Goal: Task Accomplishment & Management: Complete application form

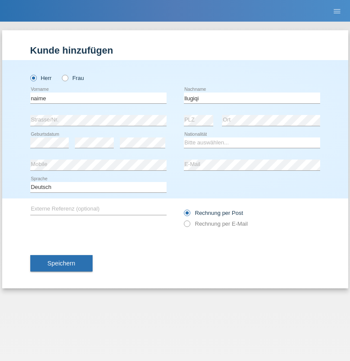
type input "llugiqi"
select select "CH"
radio input "true"
click at [98, 98] on input "text" at bounding box center [98, 97] width 136 height 11
type input "Shaban"
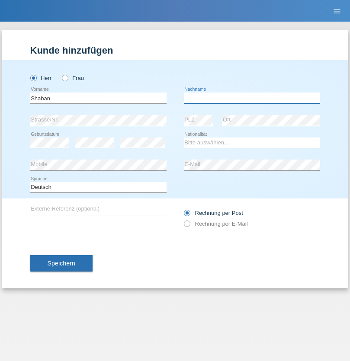
click at [251, 98] on input "text" at bounding box center [252, 97] width 136 height 11
type input "llugiqi"
select select "CH"
radio input "true"
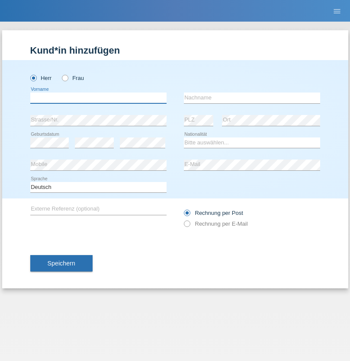
click at [98, 98] on input "text" at bounding box center [98, 97] width 136 height 11
type input "Shenol"
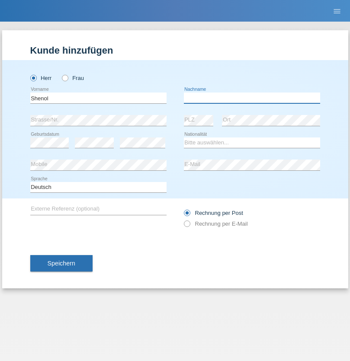
click at [251, 98] on input "text" at bounding box center [252, 97] width 136 height 11
type input "Shajnoski"
select select "MK"
select select "C"
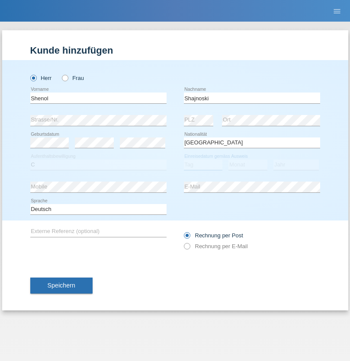
select select "18"
select select "12"
select select "1998"
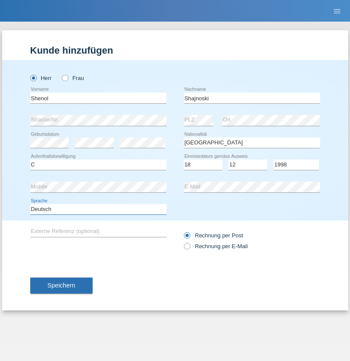
select select "en"
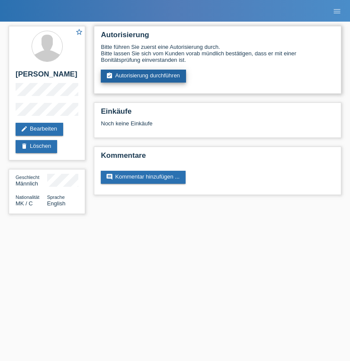
click at [143, 76] on link "assignment_turned_in Autorisierung durchführen" at bounding box center [143, 76] width 85 height 13
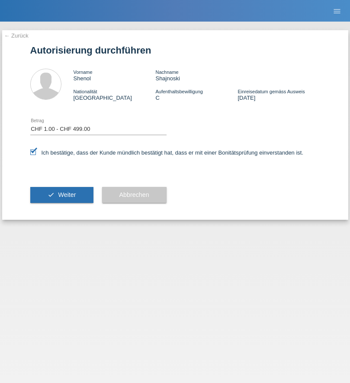
select select "1"
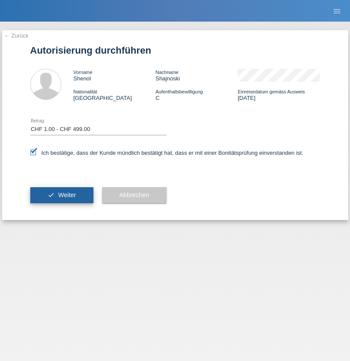
click at [61, 195] on span "Weiter" at bounding box center [67, 194] width 18 height 7
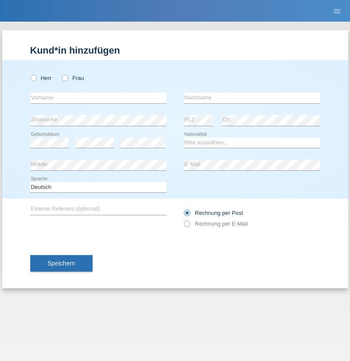
radio input "true"
click at [98, 98] on input "text" at bounding box center [98, 97] width 136 height 11
type input "Admir"
click at [251, 98] on input "text" at bounding box center [252, 97] width 136 height 11
type input "Radoncic"
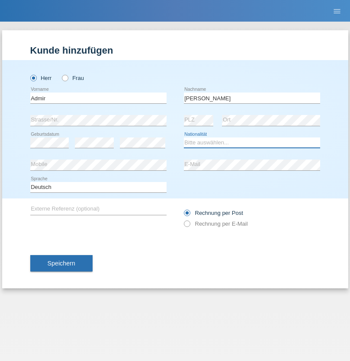
select select "CH"
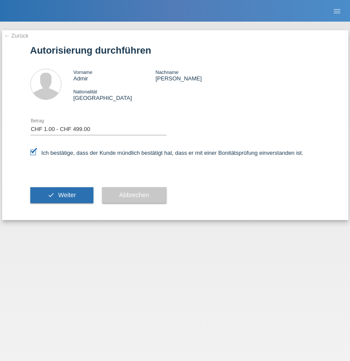
select select "1"
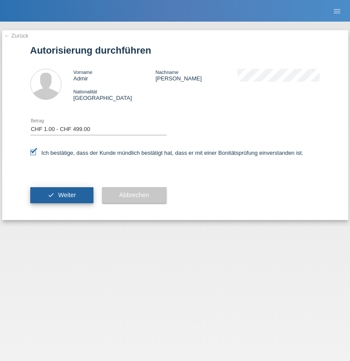
click at [61, 195] on span "Weiter" at bounding box center [67, 194] width 18 height 7
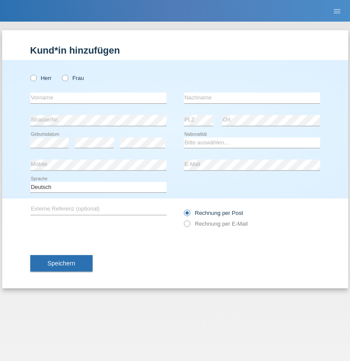
radio input "true"
click at [98, 98] on input "text" at bounding box center [98, 97] width 136 height 11
type input "Azir"
click at [251, 98] on input "text" at bounding box center [252, 97] width 136 height 11
type input "Asena"
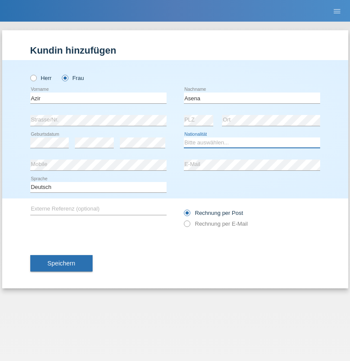
select select "MK"
select select "C"
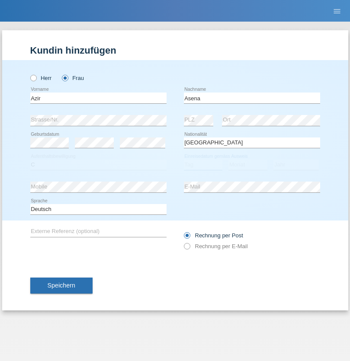
select select "11"
select select "05"
select select "1991"
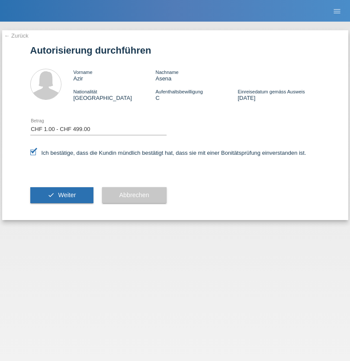
select select "1"
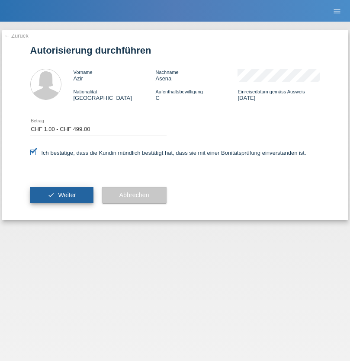
click at [61, 195] on span "Weiter" at bounding box center [67, 194] width 18 height 7
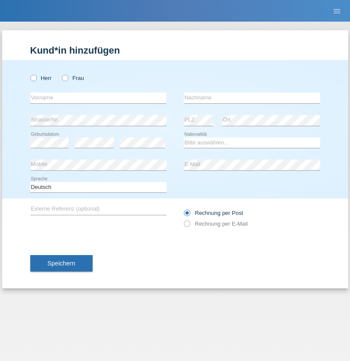
radio input "true"
click at [98, 98] on input "text" at bounding box center [98, 97] width 136 height 11
type input "Lina"
click at [251, 98] on input "text" at bounding box center [252, 97] width 136 height 11
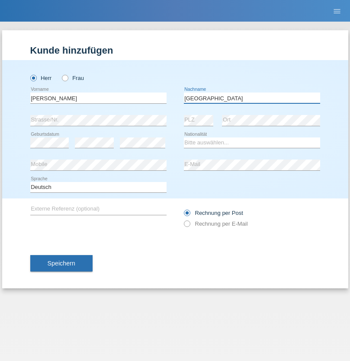
type input "Messina"
select select "CH"
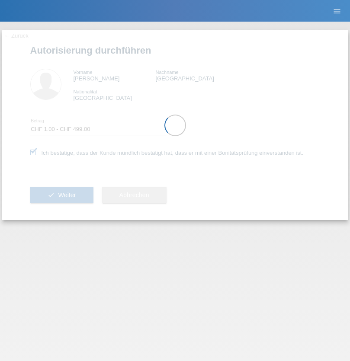
select select "1"
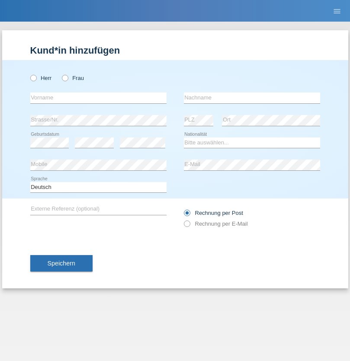
radio input "true"
click at [98, 98] on input "text" at bounding box center [98, 97] width 136 height 11
type input "Matteo"
click at [251, 98] on input "text" at bounding box center [252, 97] width 136 height 11
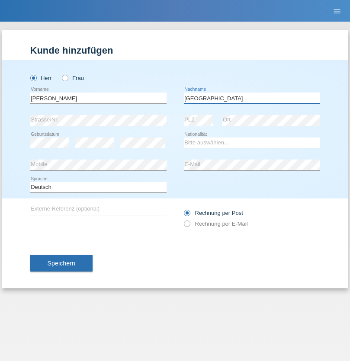
type input "Messina"
select select "CH"
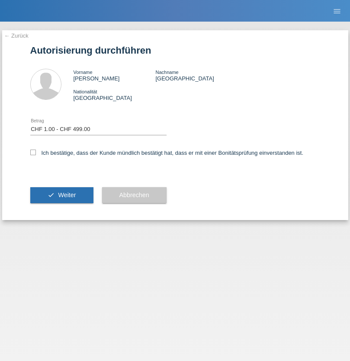
select select "1"
checkbox input "true"
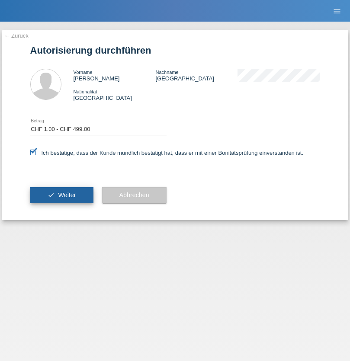
click at [61, 195] on span "Weiter" at bounding box center [67, 194] width 18 height 7
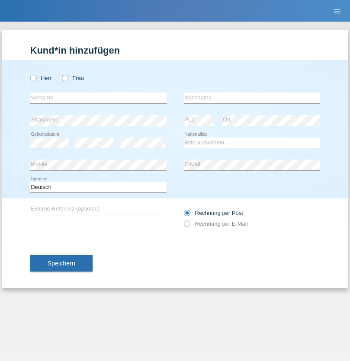
radio input "true"
click at [98, 98] on input "text" at bounding box center [98, 97] width 136 height 11
type input "Azir"
click at [251, 98] on input "text" at bounding box center [252, 97] width 136 height 11
type input "Mislime"
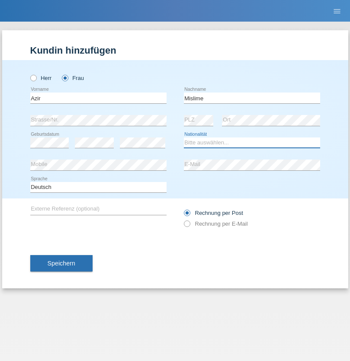
select select "MK"
select select "C"
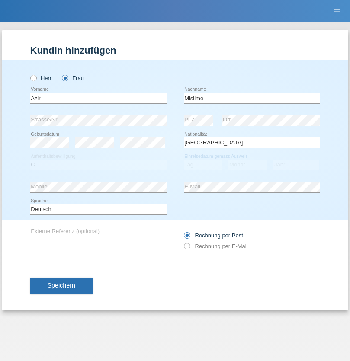
select select "11"
select select "05"
select select "1991"
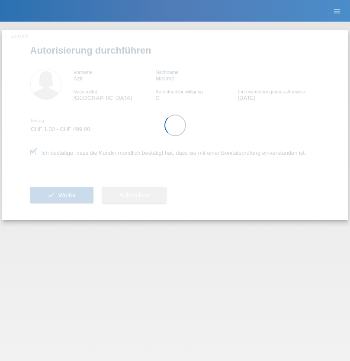
select select "1"
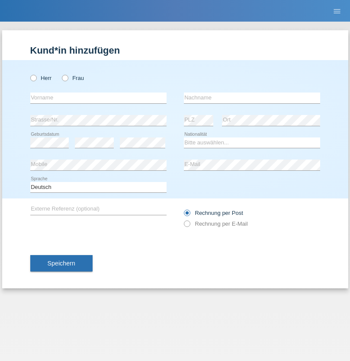
radio input "true"
click at [98, 98] on input "text" at bounding box center [98, 97] width 136 height 11
type input "[PERSON_NAME]"
click at [251, 98] on input "text" at bounding box center [252, 97] width 136 height 11
type input "Patera"
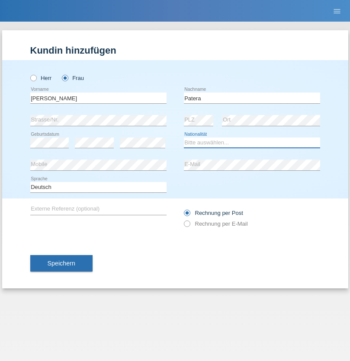
select select "CH"
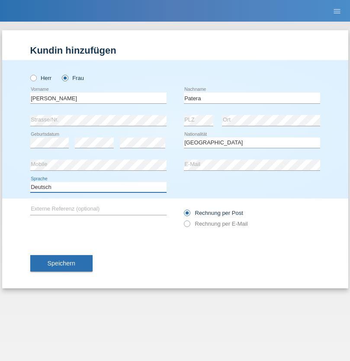
select select "en"
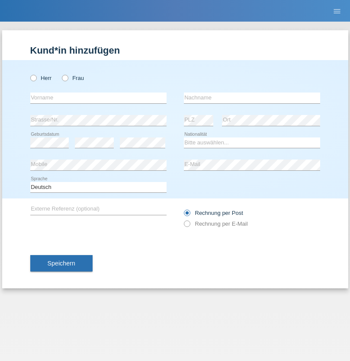
radio input "true"
click at [98, 98] on input "text" at bounding box center [98, 97] width 136 height 11
type input "[PERSON_NAME]"
click at [251, 98] on input "text" at bounding box center [252, 97] width 136 height 11
type input "Sakhi"
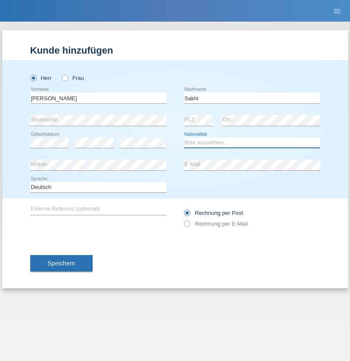
select select "IT"
select select "C"
select select "24"
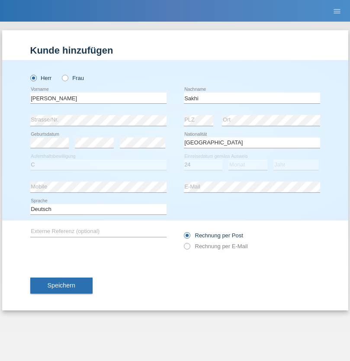
select select "10"
select select "2021"
